Goal: Navigation & Orientation: Understand site structure

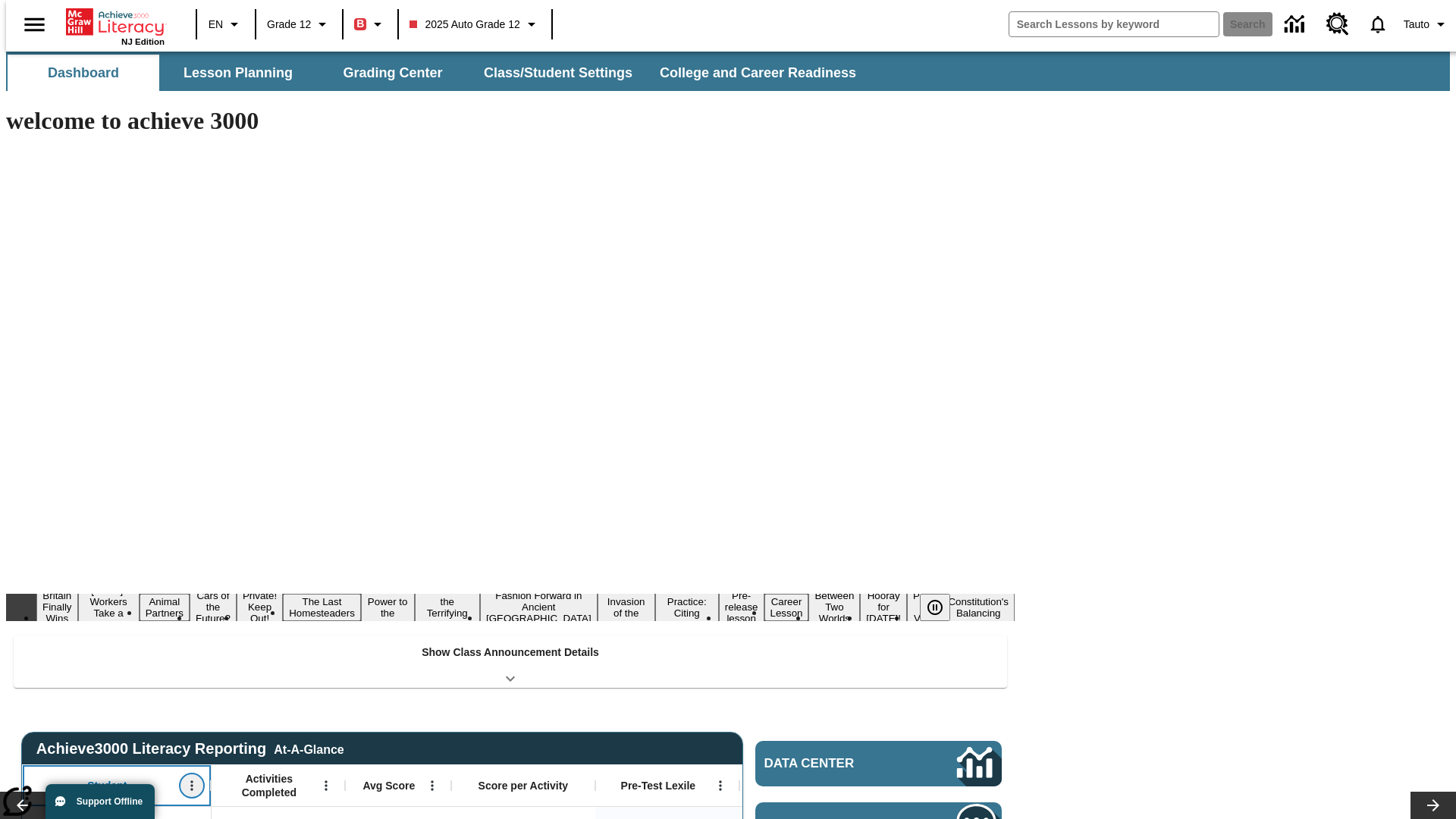
click at [190, 781] on icon "Open Menu" at bounding box center [191, 785] width 3 height 10
click at [28, 535] on icon at bounding box center [28, 535] width 10 height 10
click at [190, 781] on icon "Student, Open Menu," at bounding box center [191, 785] width 3 height 10
click at [28, 535] on icon at bounding box center [28, 535] width 10 height 10
click at [324, 781] on icon "Open Menu" at bounding box center [325, 785] width 3 height 10
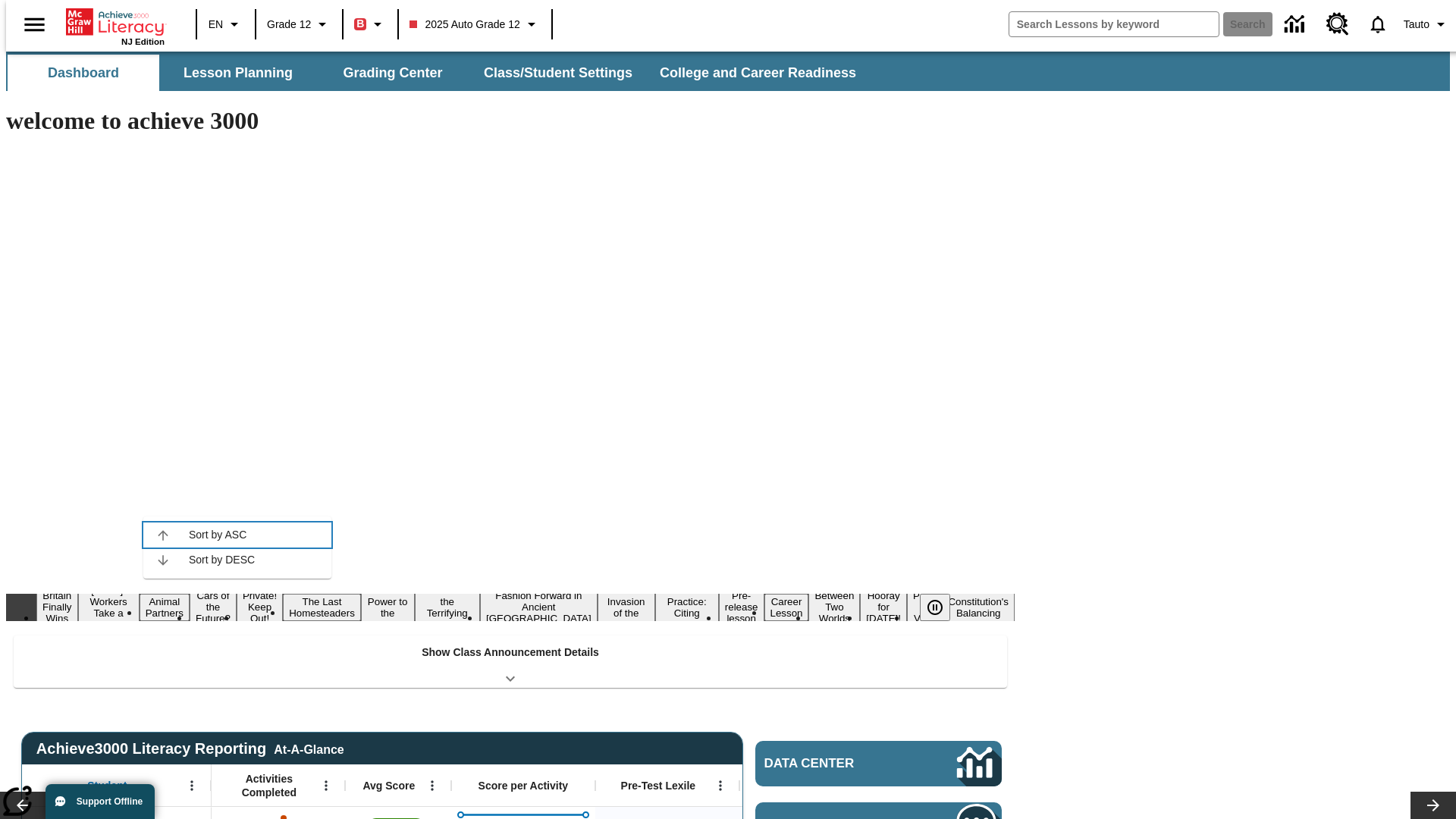
click at [163, 535] on icon at bounding box center [163, 535] width 10 height 10
click at [324, 781] on icon "Activities Completed, Open Menu," at bounding box center [325, 785] width 3 height 10
click at [163, 535] on icon at bounding box center [163, 535] width 10 height 10
click at [431, 781] on icon "Open Menu" at bounding box center [432, 785] width 3 height 10
click at [269, 535] on icon at bounding box center [268, 535] width 10 height 10
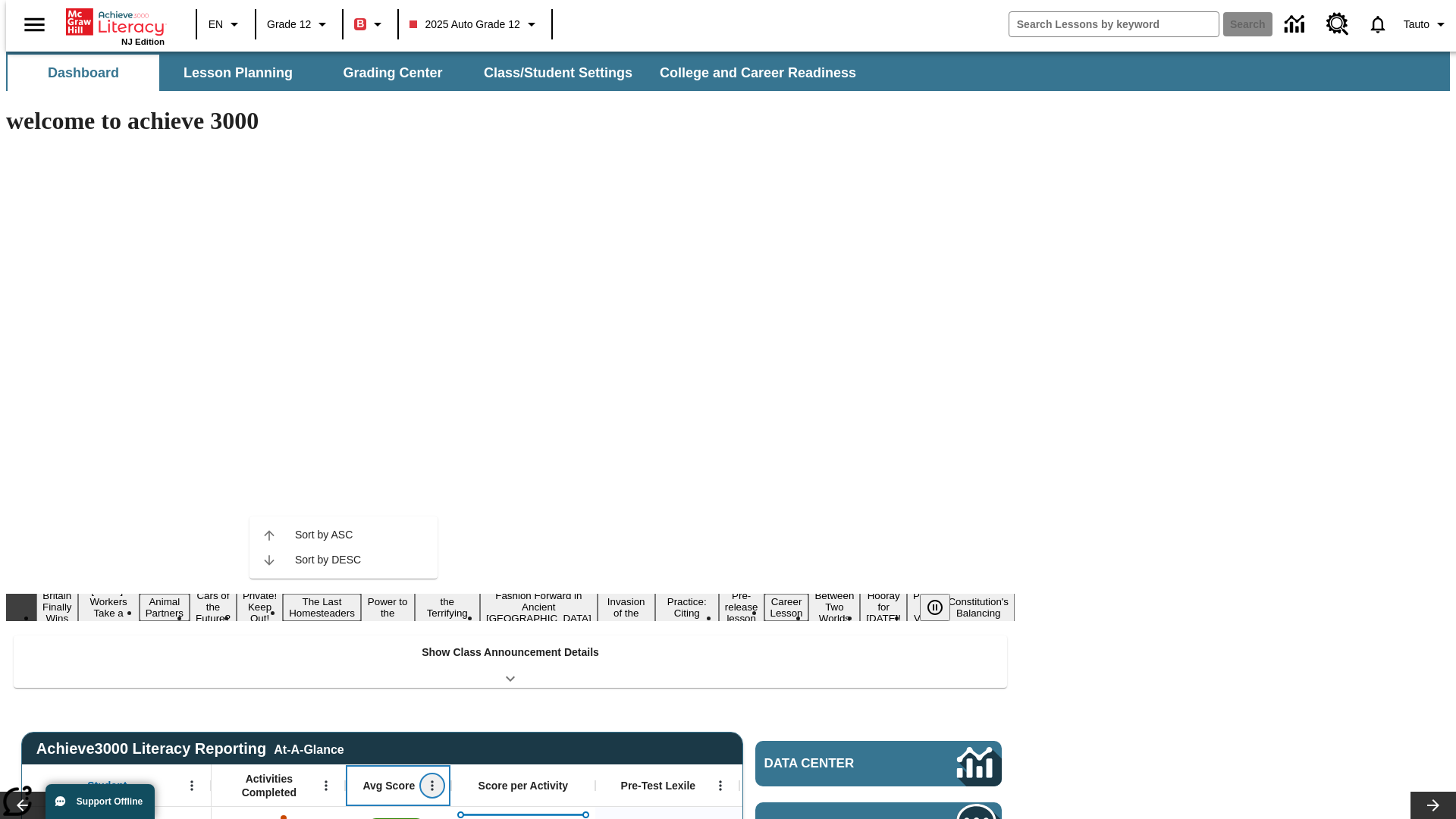
click at [431, 781] on icon "Avg Score, Open Menu," at bounding box center [432, 785] width 3 height 10
